Goal: Task Accomplishment & Management: Complete application form

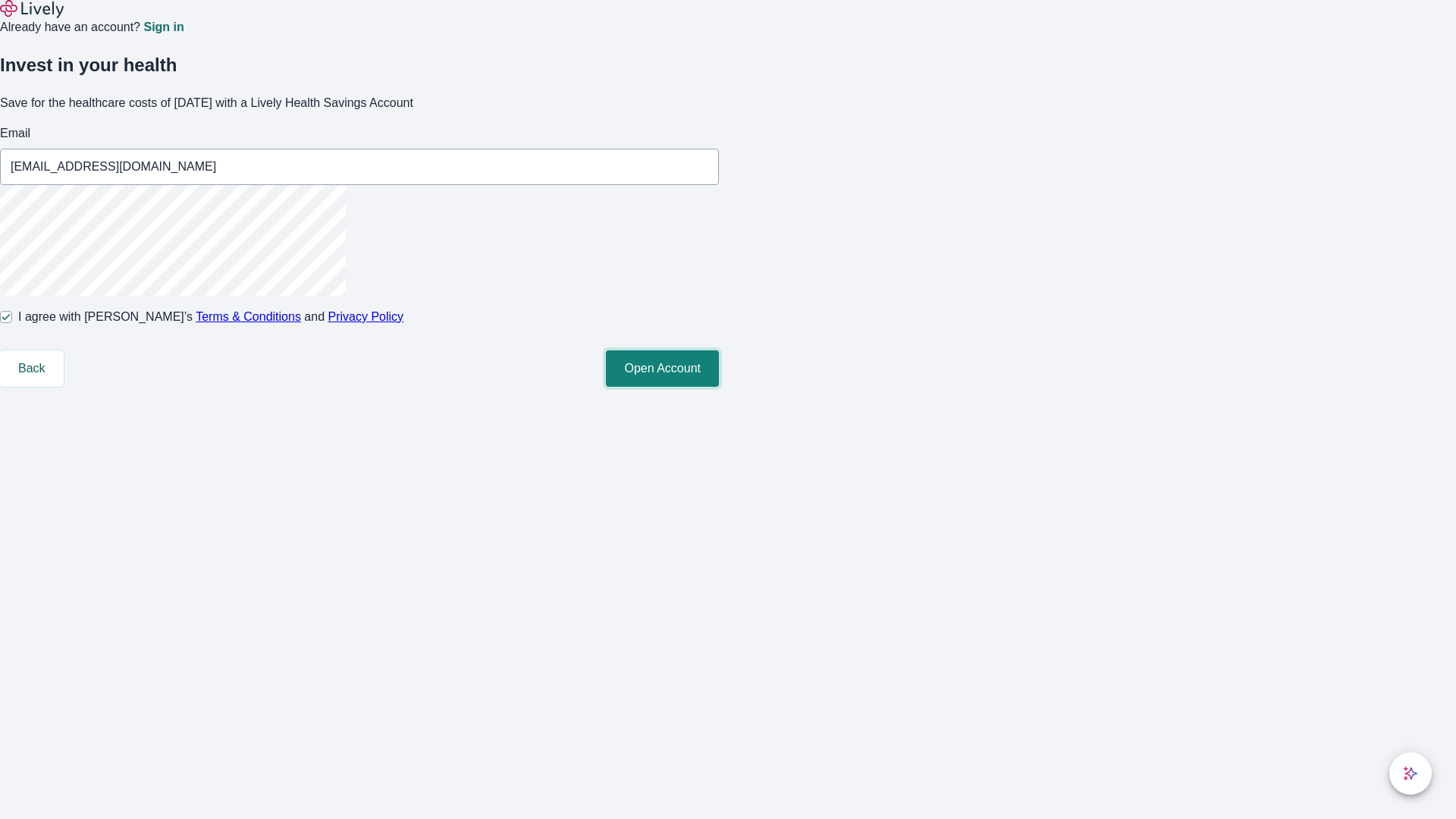
click at [719, 386] on button "Open Account" at bounding box center [662, 368] width 113 height 37
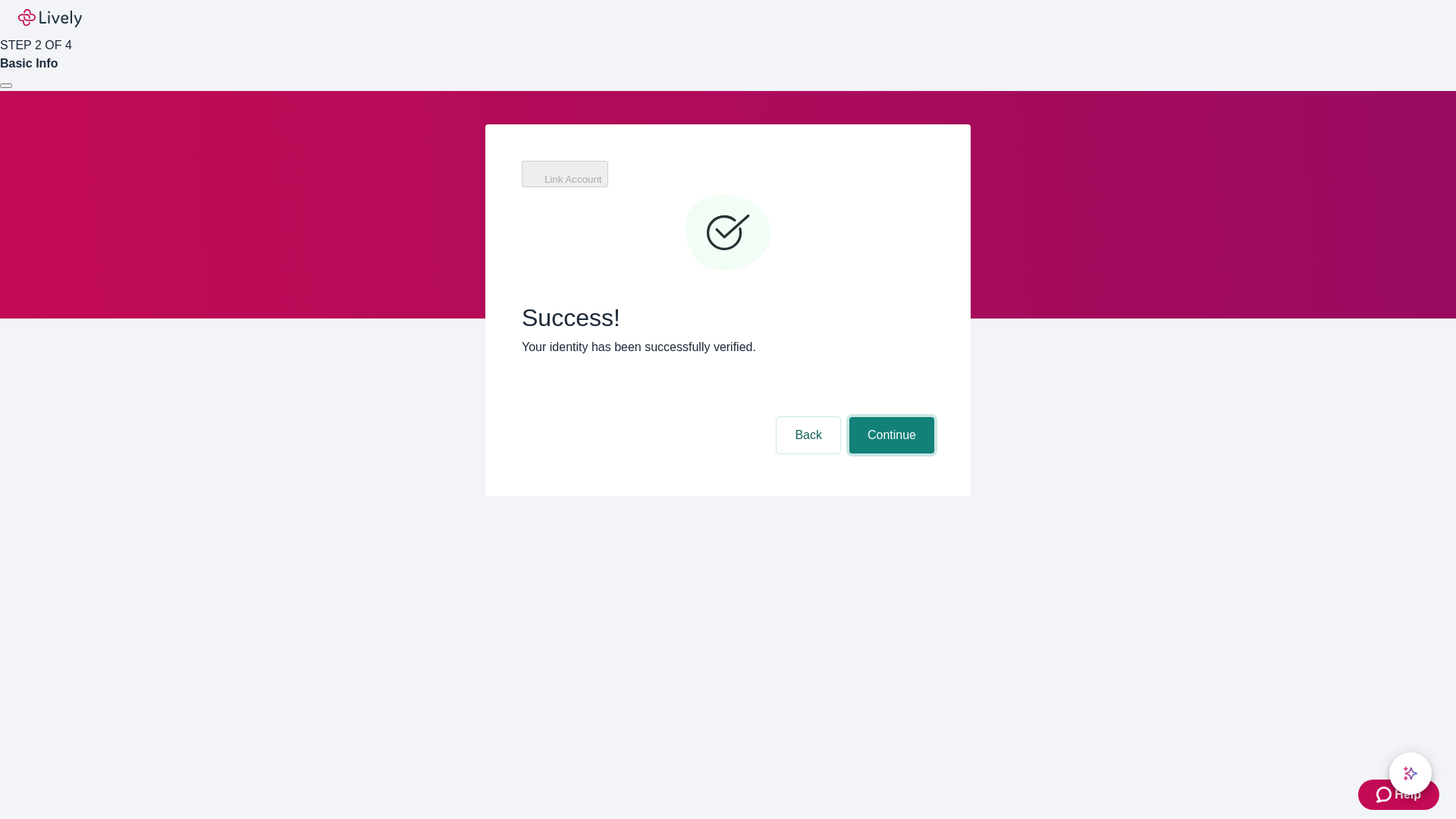
click at [889, 417] on button "Continue" at bounding box center [891, 435] width 85 height 37
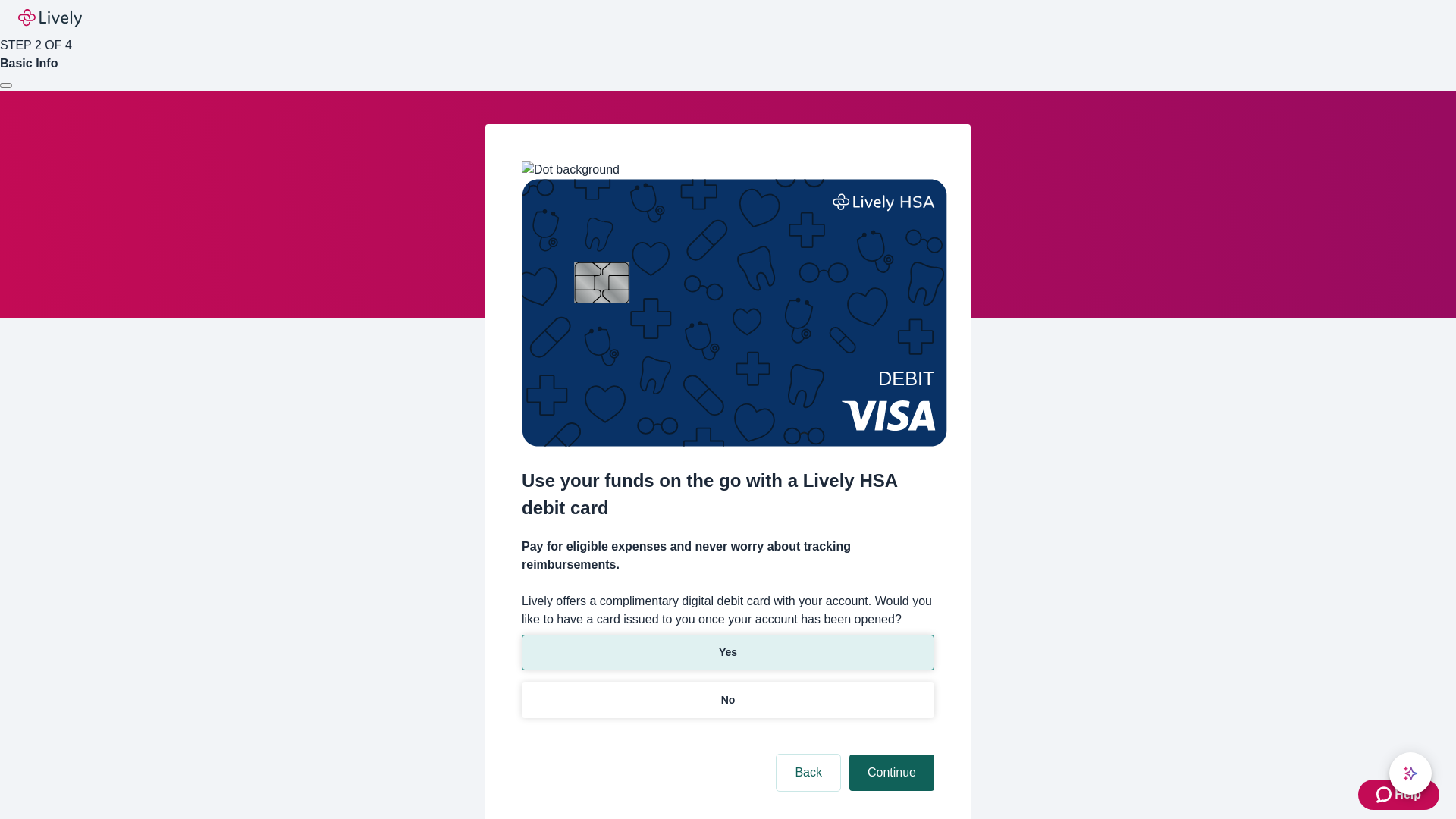
click at [727, 692] on p "No" at bounding box center [728, 700] width 14 height 16
click at [889, 754] on button "Continue" at bounding box center [891, 772] width 85 height 37
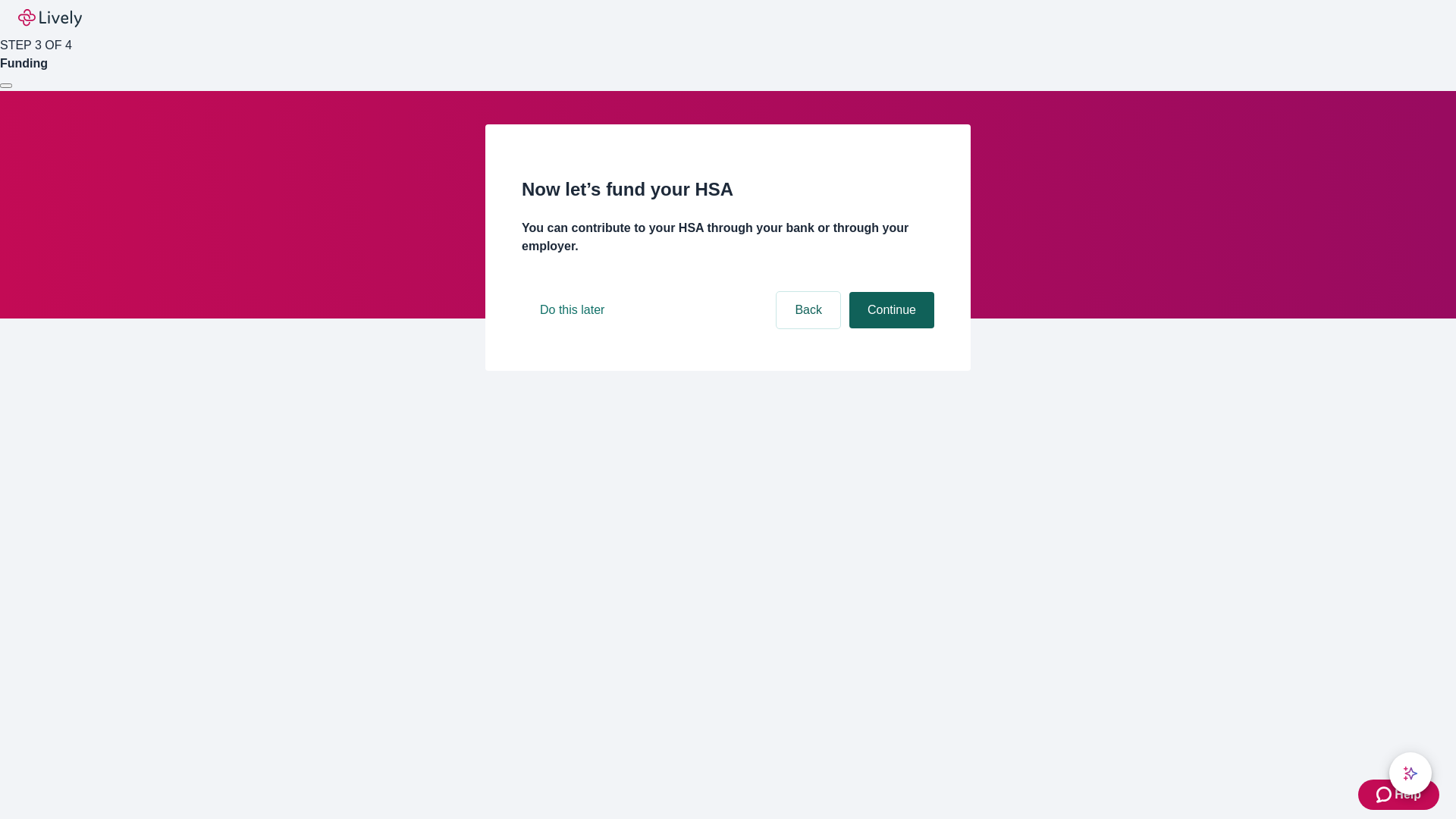
click at [889, 328] on button "Continue" at bounding box center [891, 310] width 85 height 37
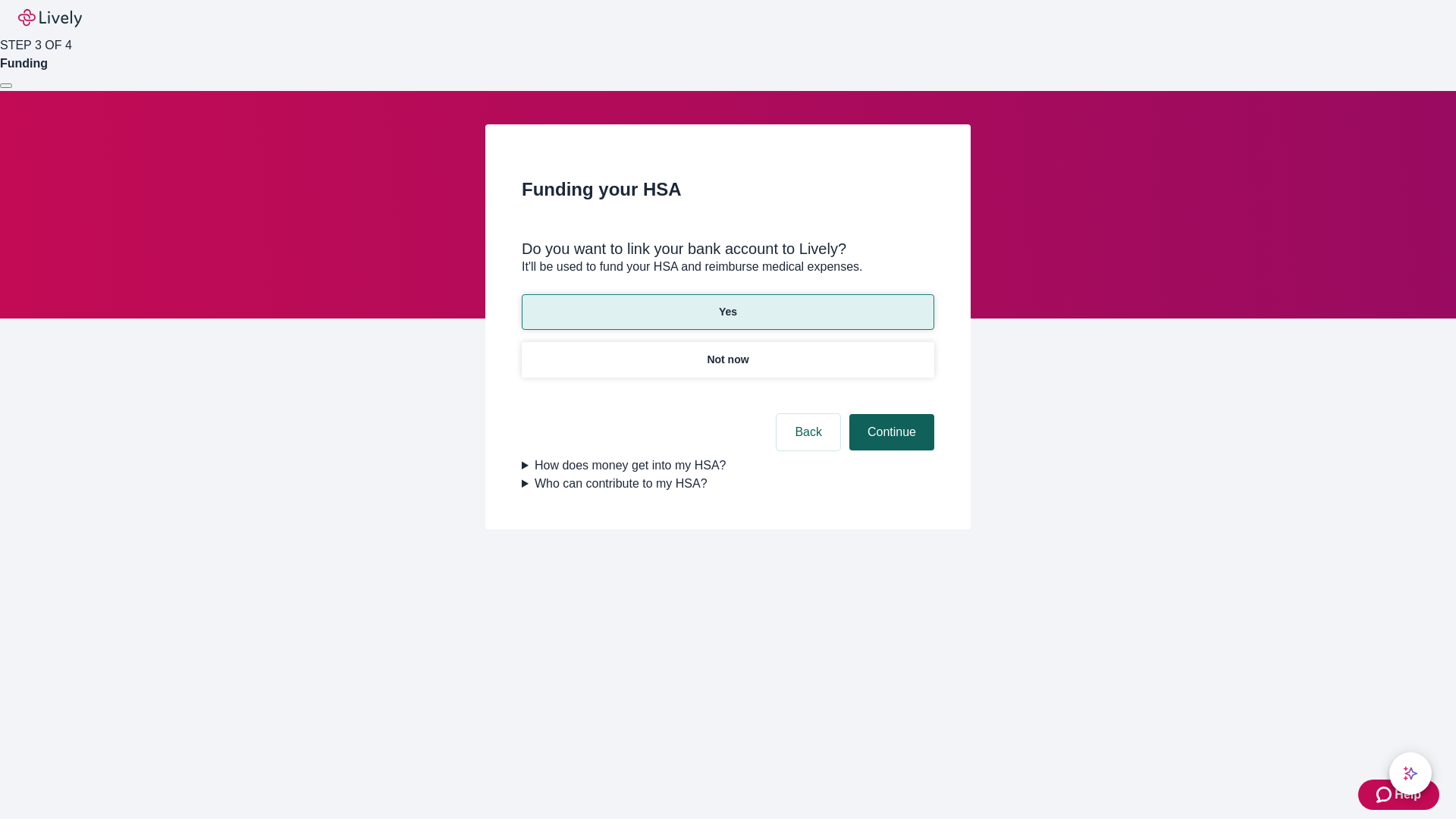
click at [889, 414] on button "Continue" at bounding box center [891, 432] width 85 height 37
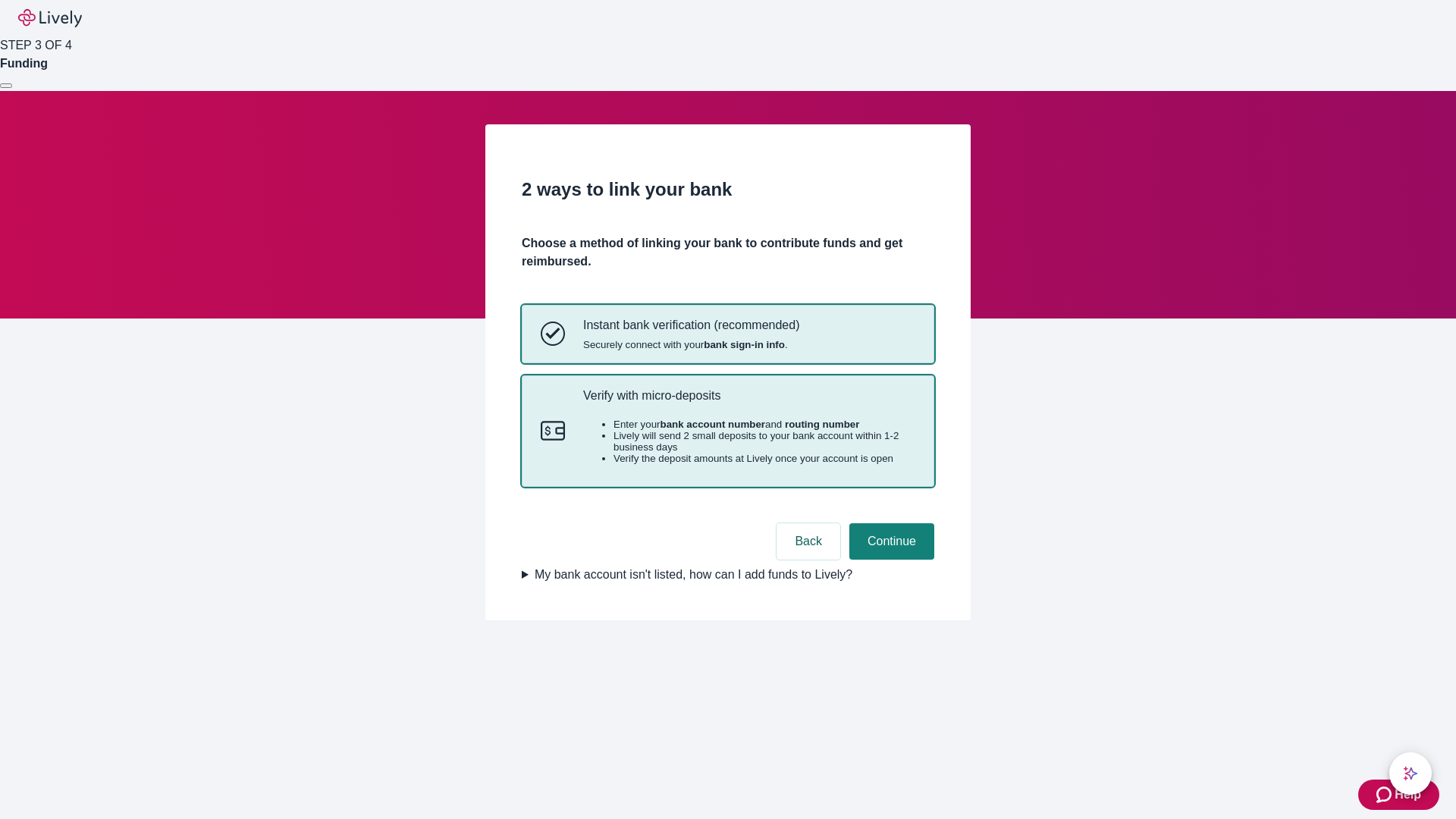
click at [748, 402] on p "Verify with micro-deposits" at bounding box center [749, 395] width 332 height 14
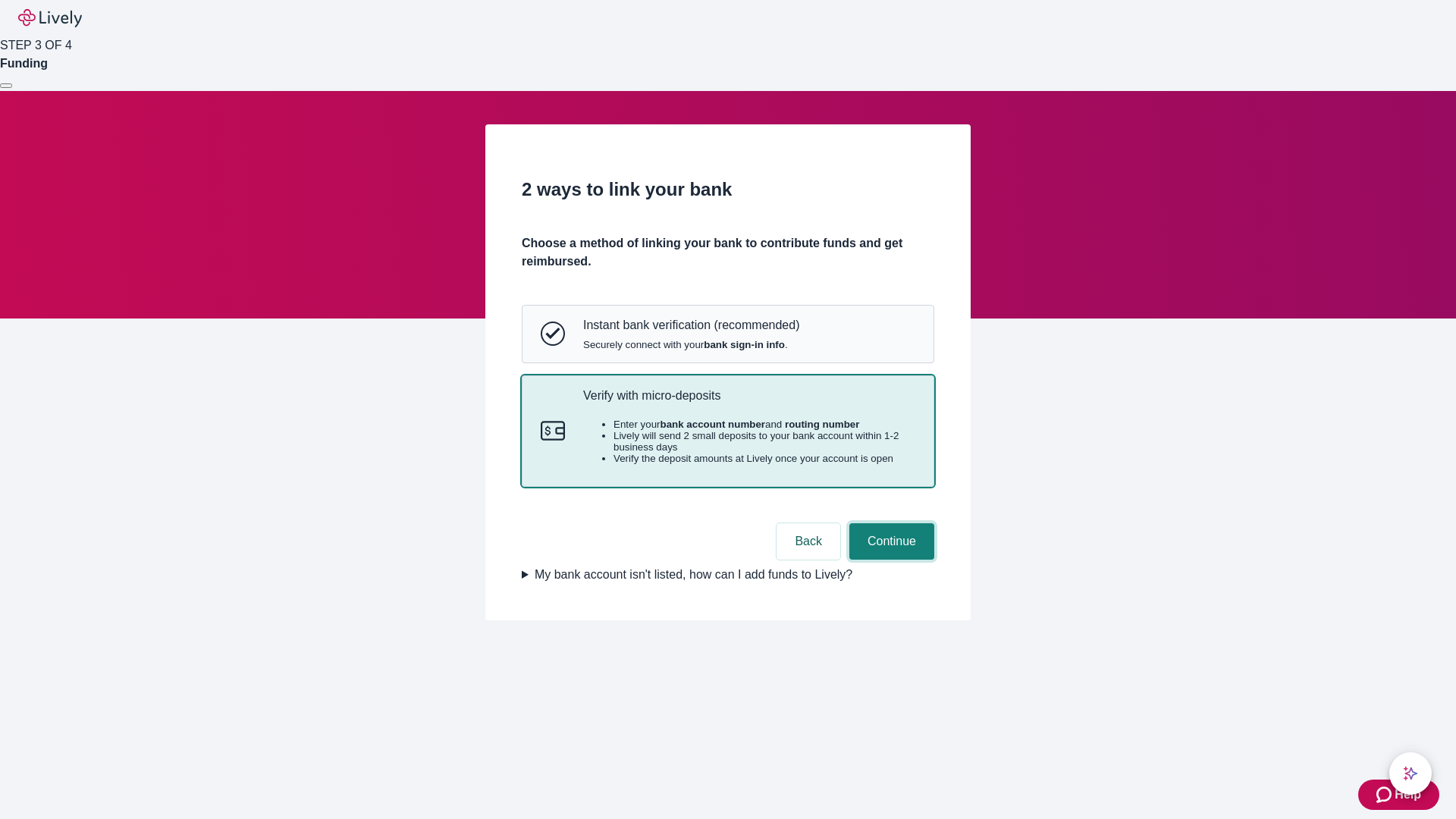
click at [889, 559] on button "Continue" at bounding box center [891, 541] width 85 height 37
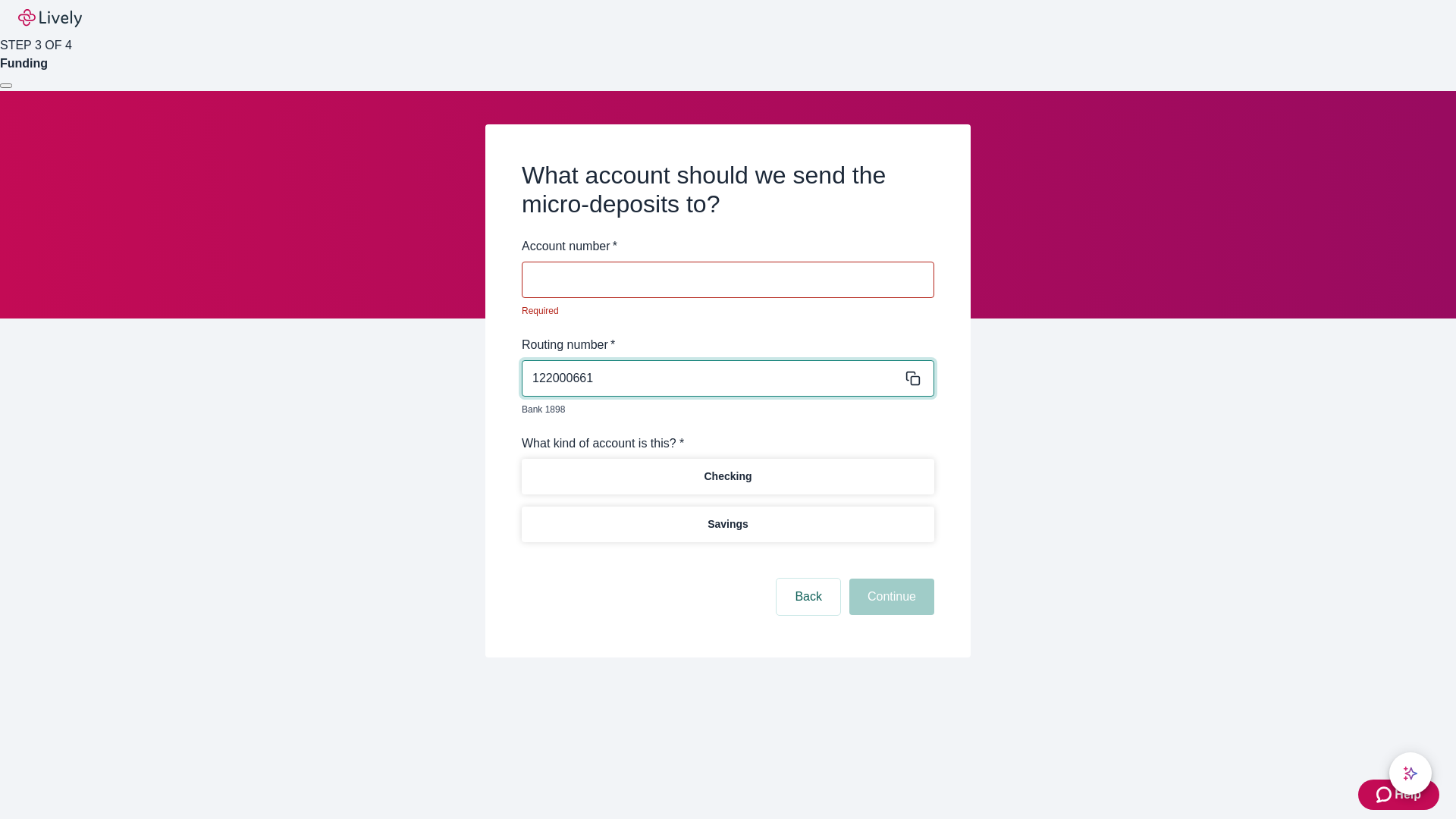
type input "122000661"
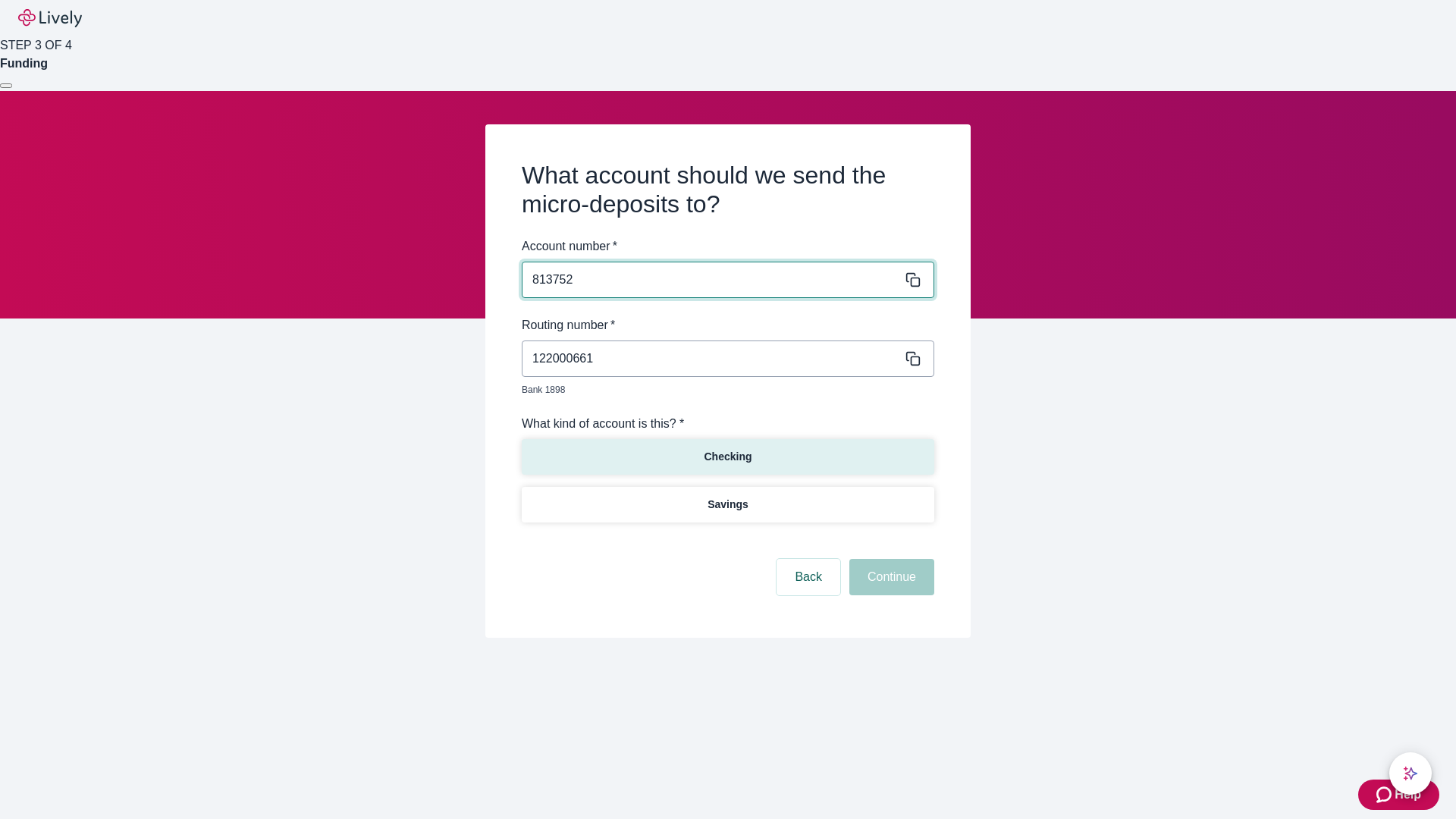
type input "813752"
click at [727, 449] on p "Checking" at bounding box center [727, 457] width 48 height 16
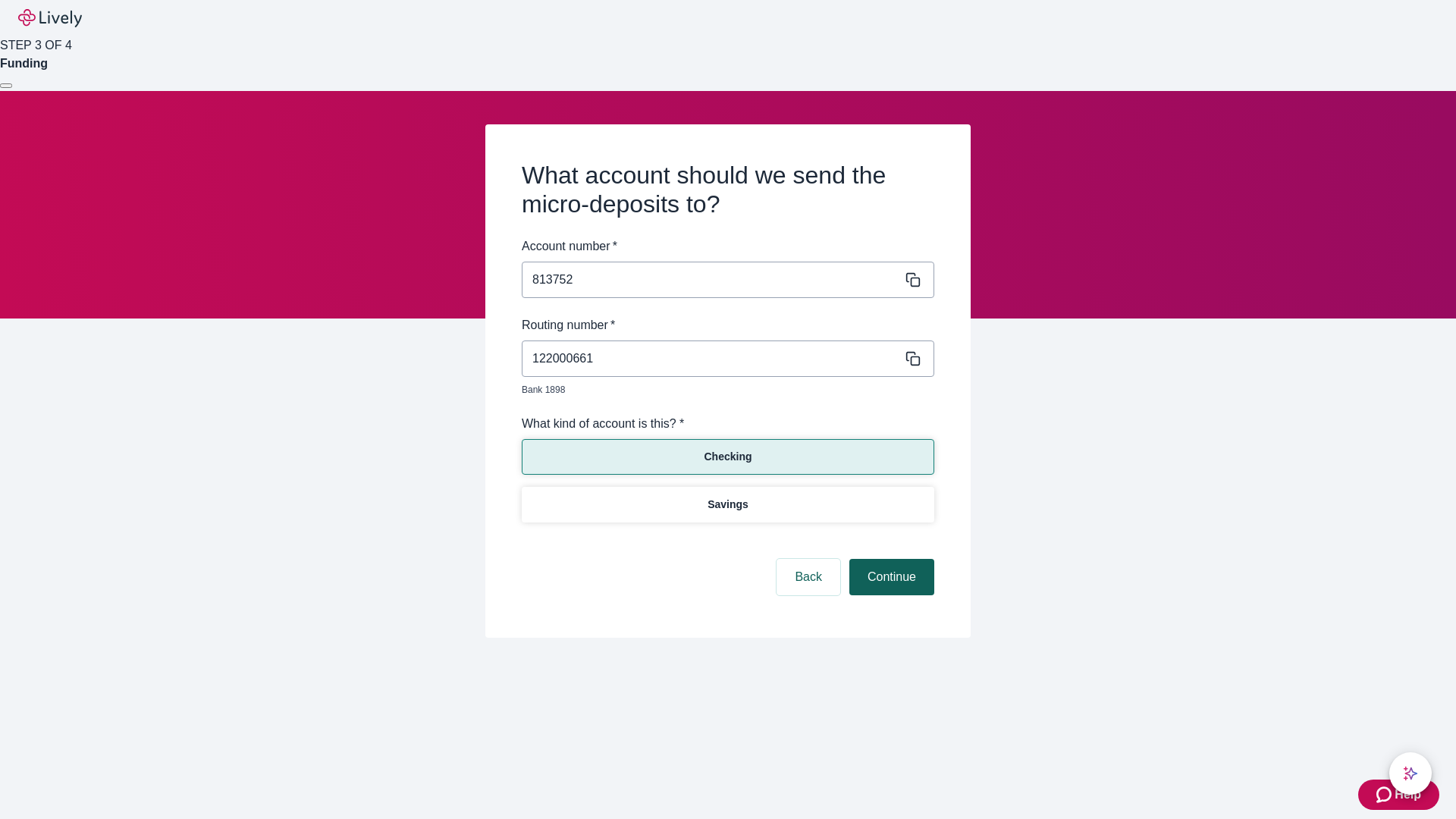
click at [889, 559] on button "Continue" at bounding box center [891, 577] width 85 height 37
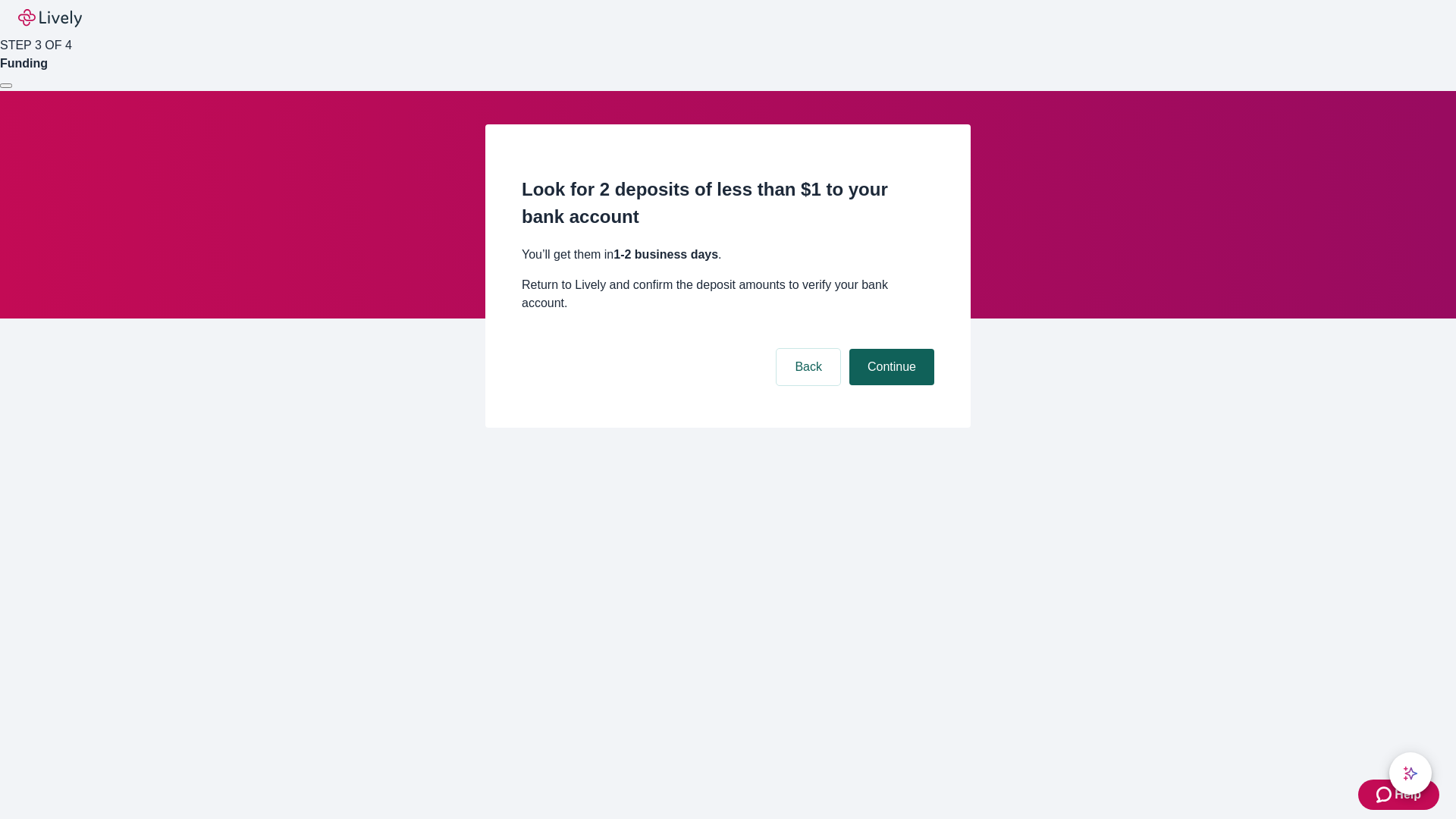
click at [889, 348] on button "Continue" at bounding box center [891, 366] width 85 height 37
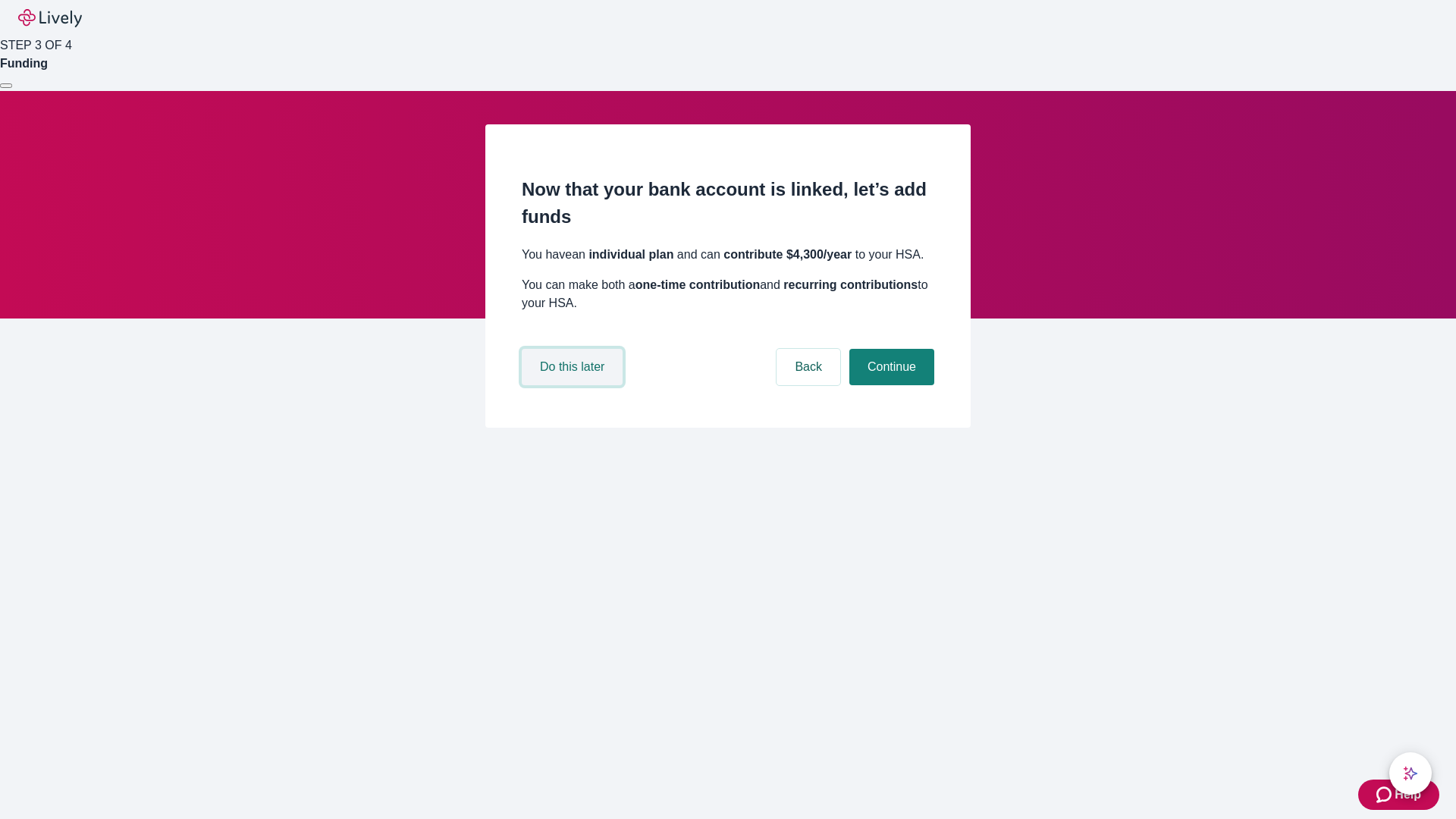
click at [574, 385] on button "Do this later" at bounding box center [572, 366] width 101 height 37
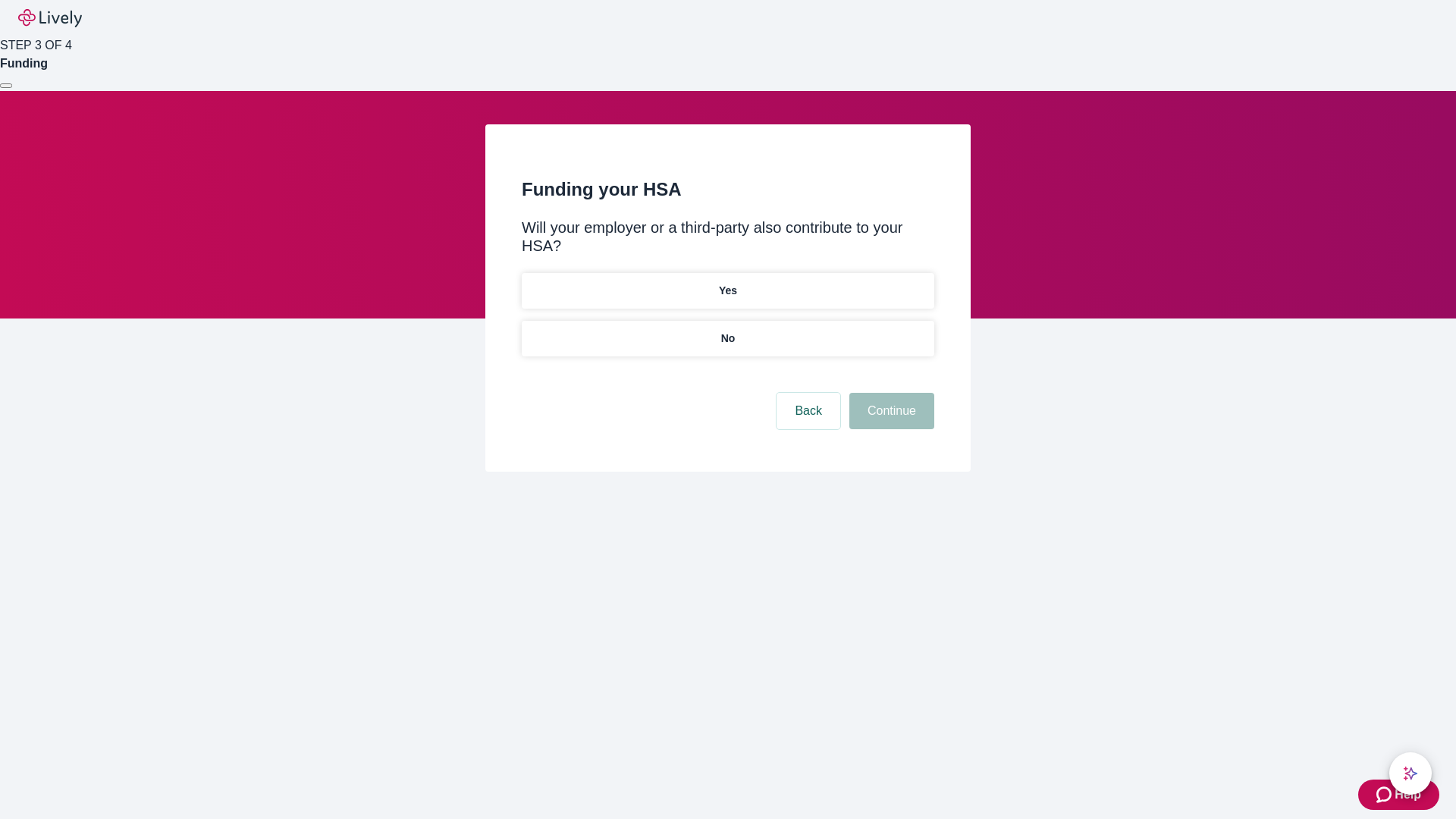
click at [727, 330] on p "No" at bounding box center [728, 339] width 14 height 16
click at [889, 392] on button "Continue" at bounding box center [891, 410] width 85 height 37
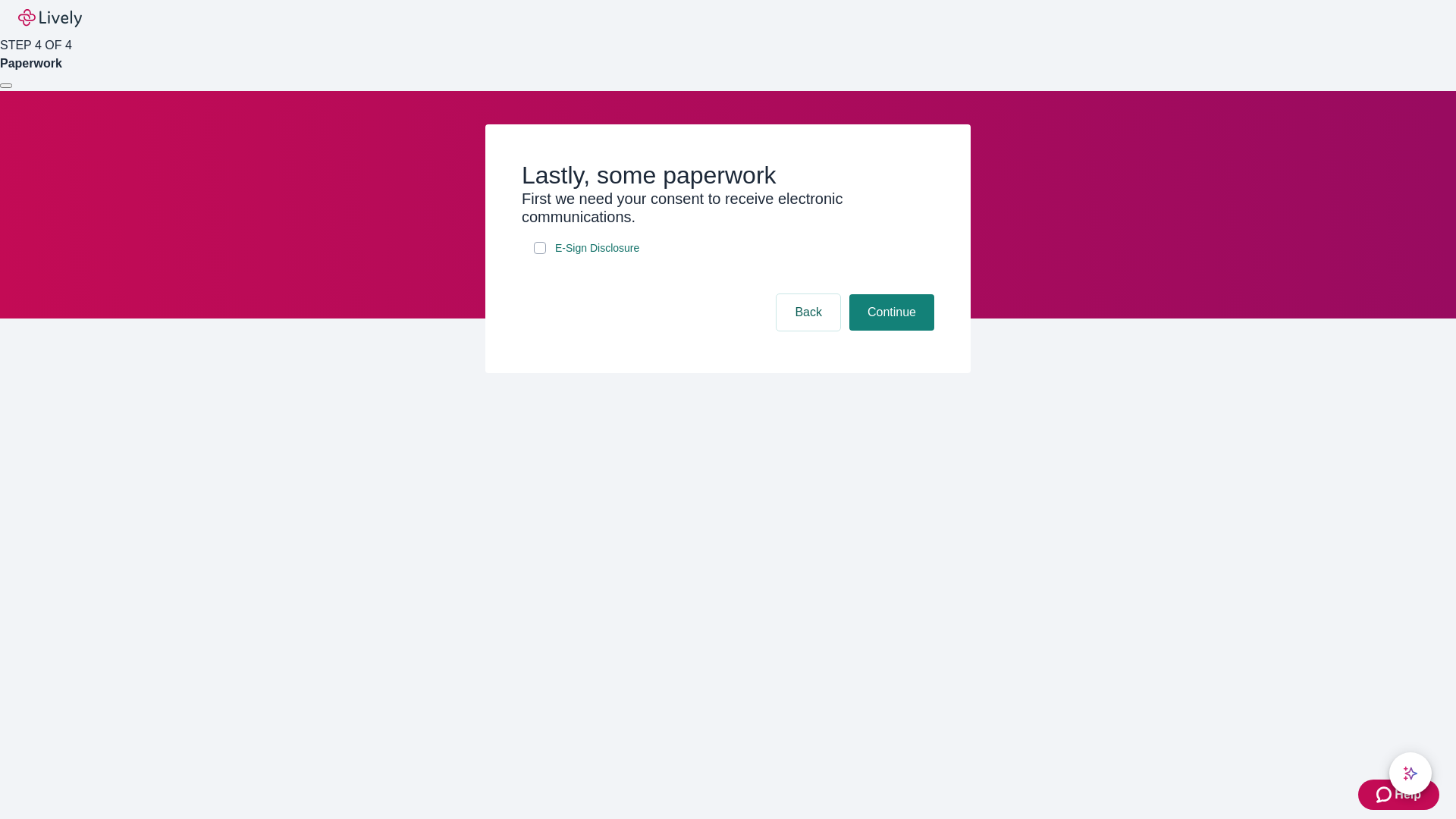
click at [540, 254] on input "E-Sign Disclosure" at bounding box center [540, 248] width 13 height 13
checkbox input "true"
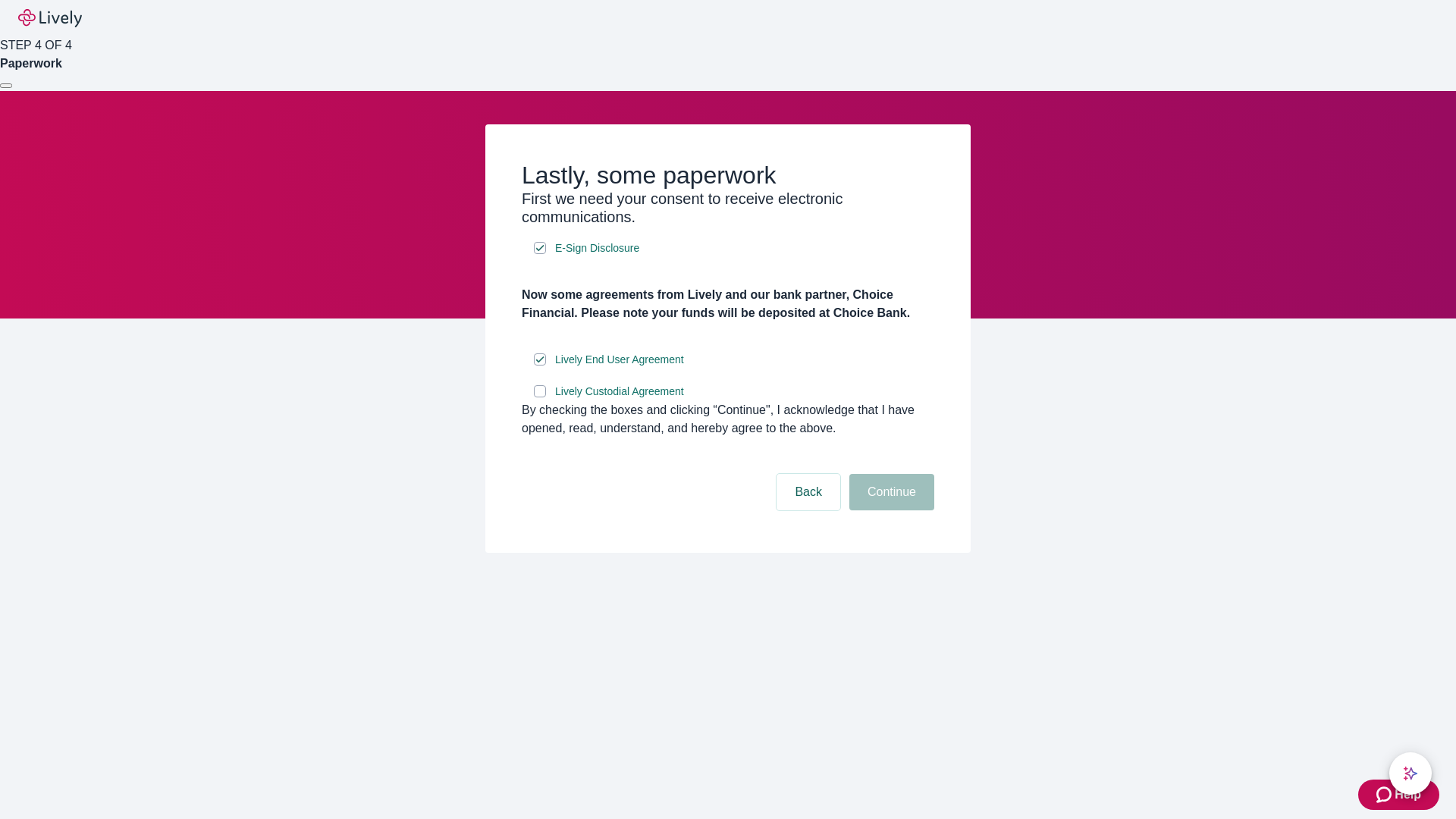
click at [540, 397] on input "Lively Custodial Agreement" at bounding box center [540, 392] width 13 height 13
checkbox input "true"
click at [889, 510] on button "Continue" at bounding box center [891, 492] width 85 height 37
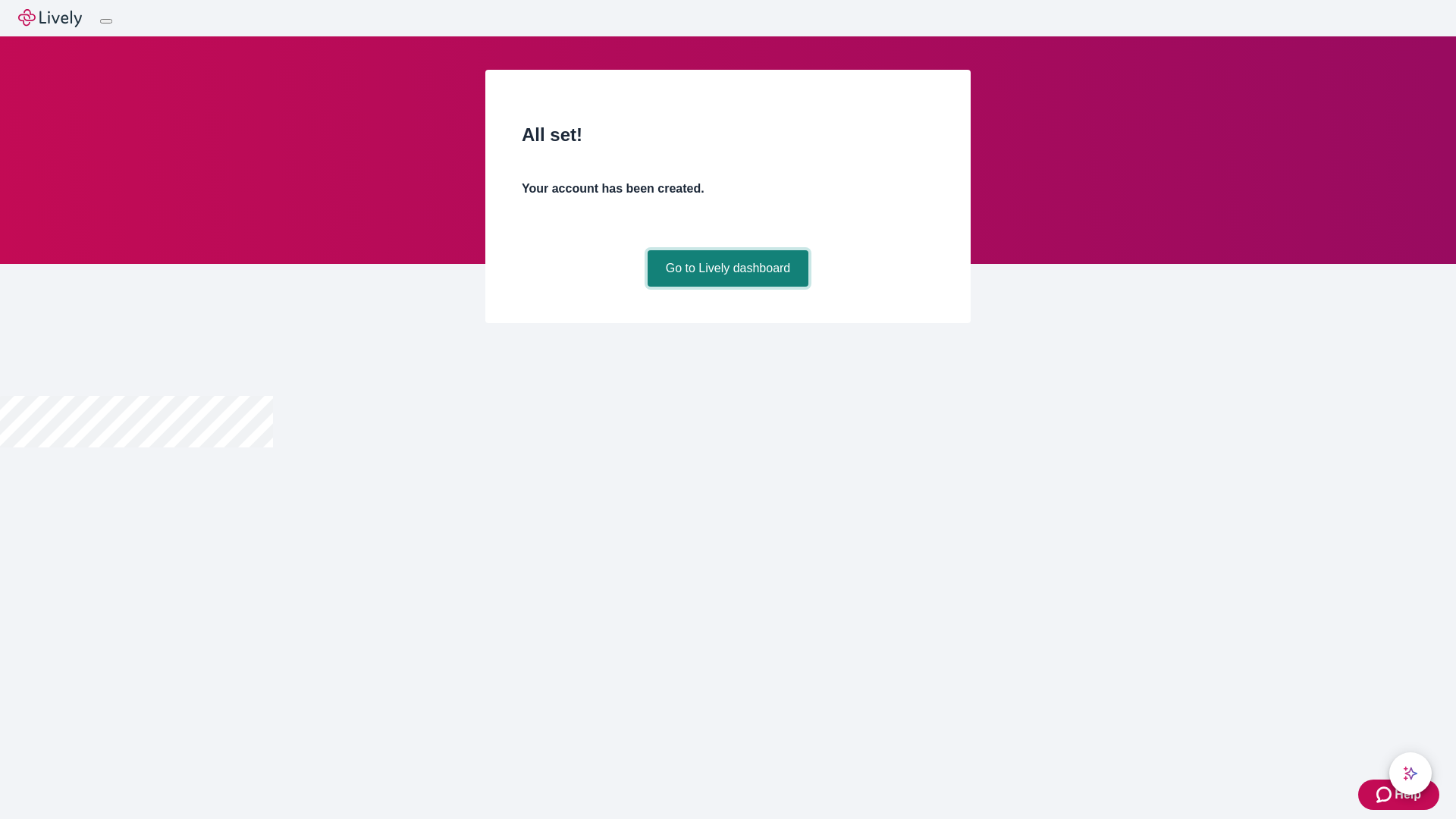
click at [727, 286] on link "Go to Lively dashboard" at bounding box center [728, 269] width 162 height 37
